Goal: Transaction & Acquisition: Purchase product/service

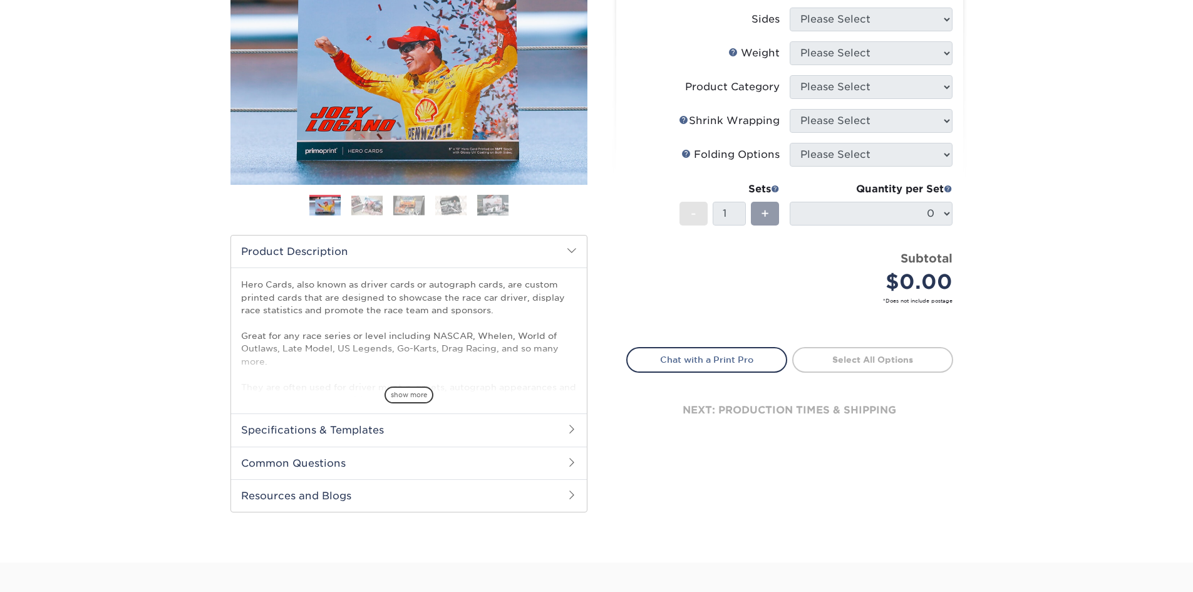
scroll to position [188, 0]
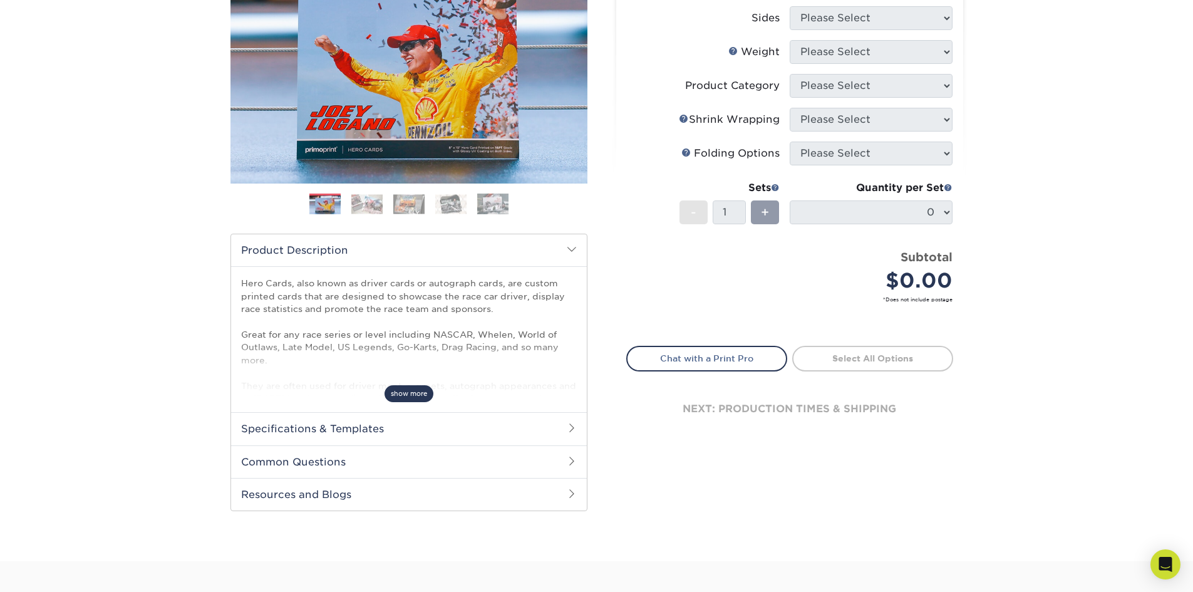
click at [408, 391] on span "show more" at bounding box center [409, 393] width 49 height 17
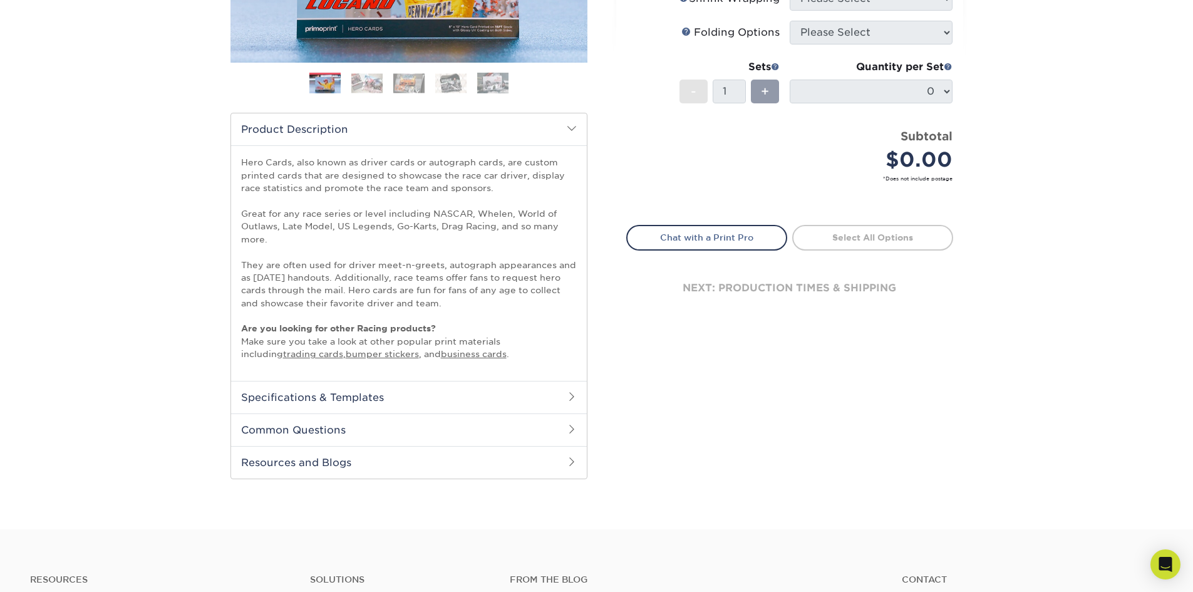
scroll to position [313, 0]
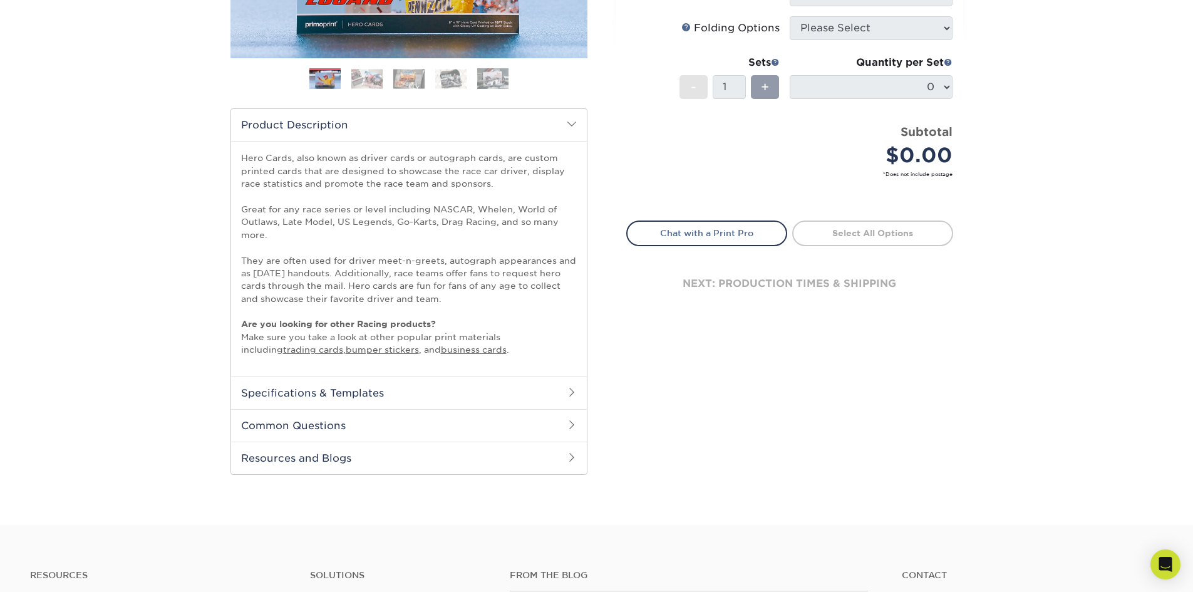
click at [559, 389] on h2 "Specifications & Templates" at bounding box center [409, 392] width 356 height 33
click at [310, 430] on p "Templates / See All Sizes" at bounding box center [409, 425] width 336 height 11
click at [315, 421] on link "See All Sizes" at bounding box center [313, 424] width 52 height 9
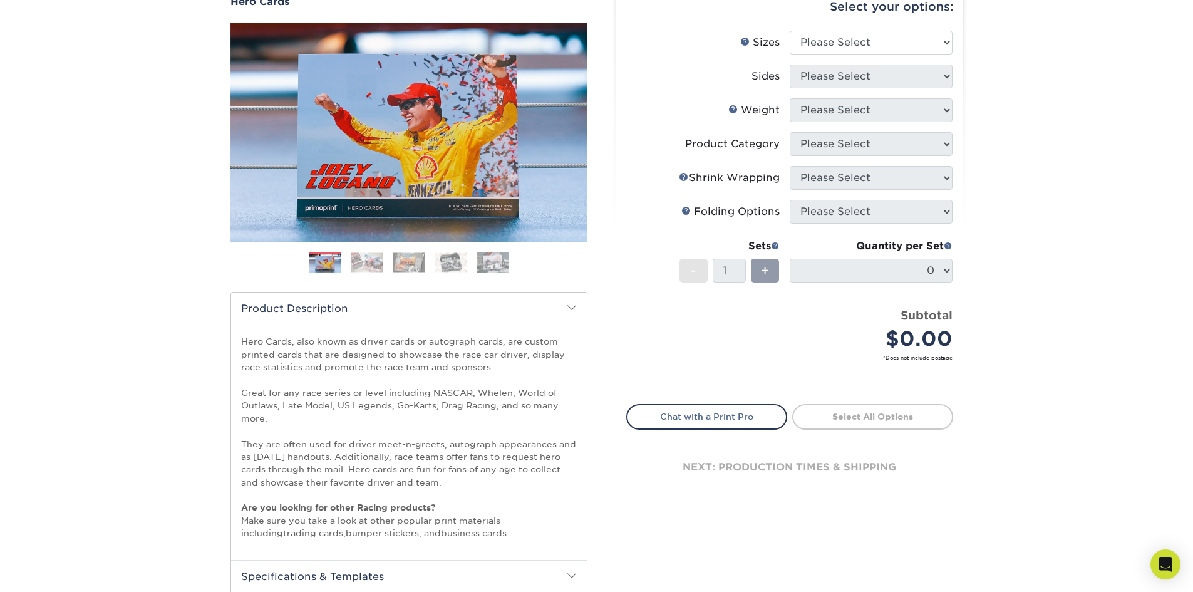
scroll to position [125, 0]
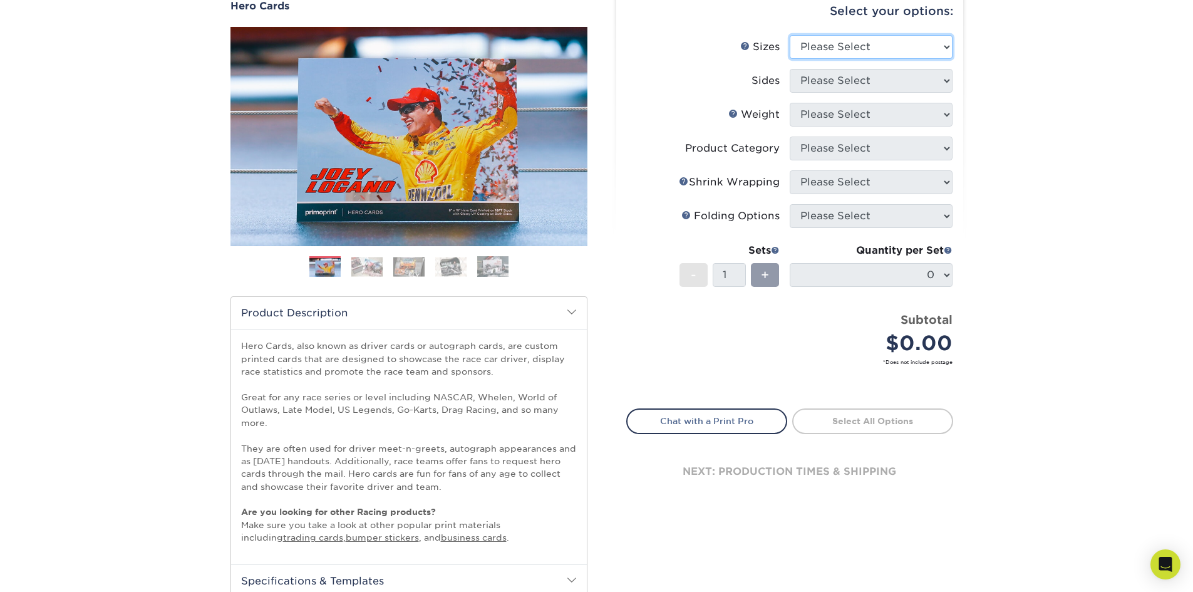
click at [872, 40] on select "Please Select 1.5" x 7" 4" x 6" 5" x 7" 6" x 8" 6" x 8.5" 6" x 9" 7" x 8.5" 7.5…" at bounding box center [871, 47] width 163 height 24
select select "5.00x7.00"
click at [790, 35] on select "Please Select 1.5" x 7" 4" x 6" 5" x 7" 6" x 8" 6" x 8.5" 6" x 9" 7" x 8.5" 7.5…" at bounding box center [871, 47] width 163 height 24
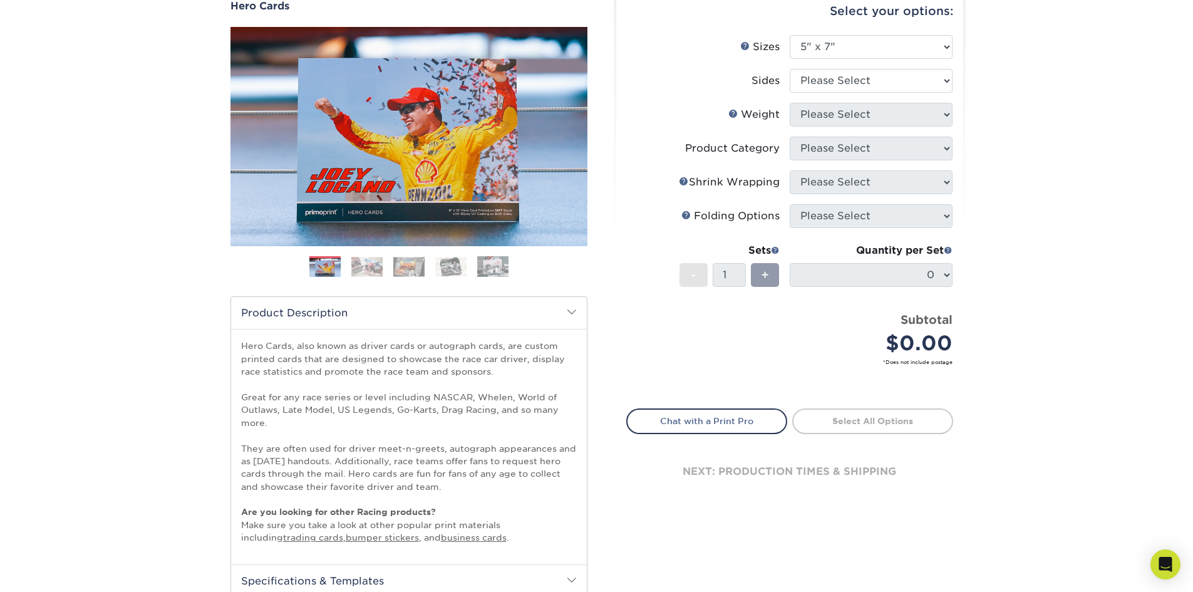
click at [1094, 237] on div "Products Hero Cards Previous Next ," at bounding box center [596, 355] width 1193 height 800
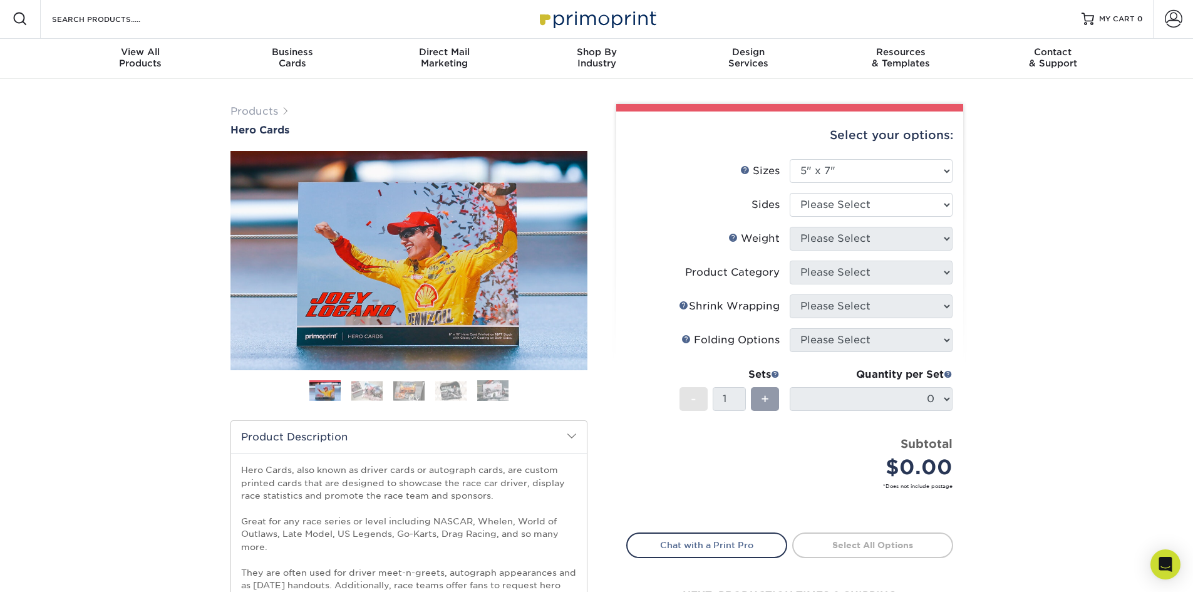
scroll to position [0, 0]
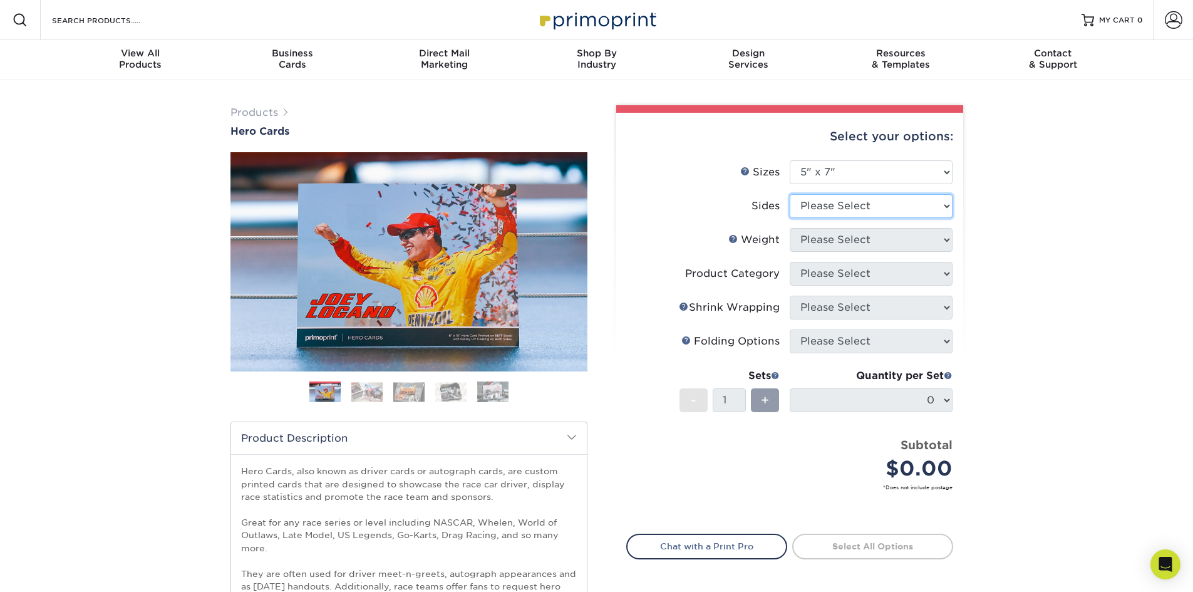
click at [908, 208] on select "Please Select Print Both Sides Print Front Only" at bounding box center [871, 206] width 163 height 24
select select "13abbda7-1d64-4f25-8bb2-c179b224825d"
click at [790, 194] on select "Please Select Print Both Sides Print Front Only" at bounding box center [871, 206] width 163 height 24
click at [886, 244] on select "Please Select 14PT 16PT 100LB" at bounding box center [871, 240] width 163 height 24
